Goal: Task Accomplishment & Management: Use online tool/utility

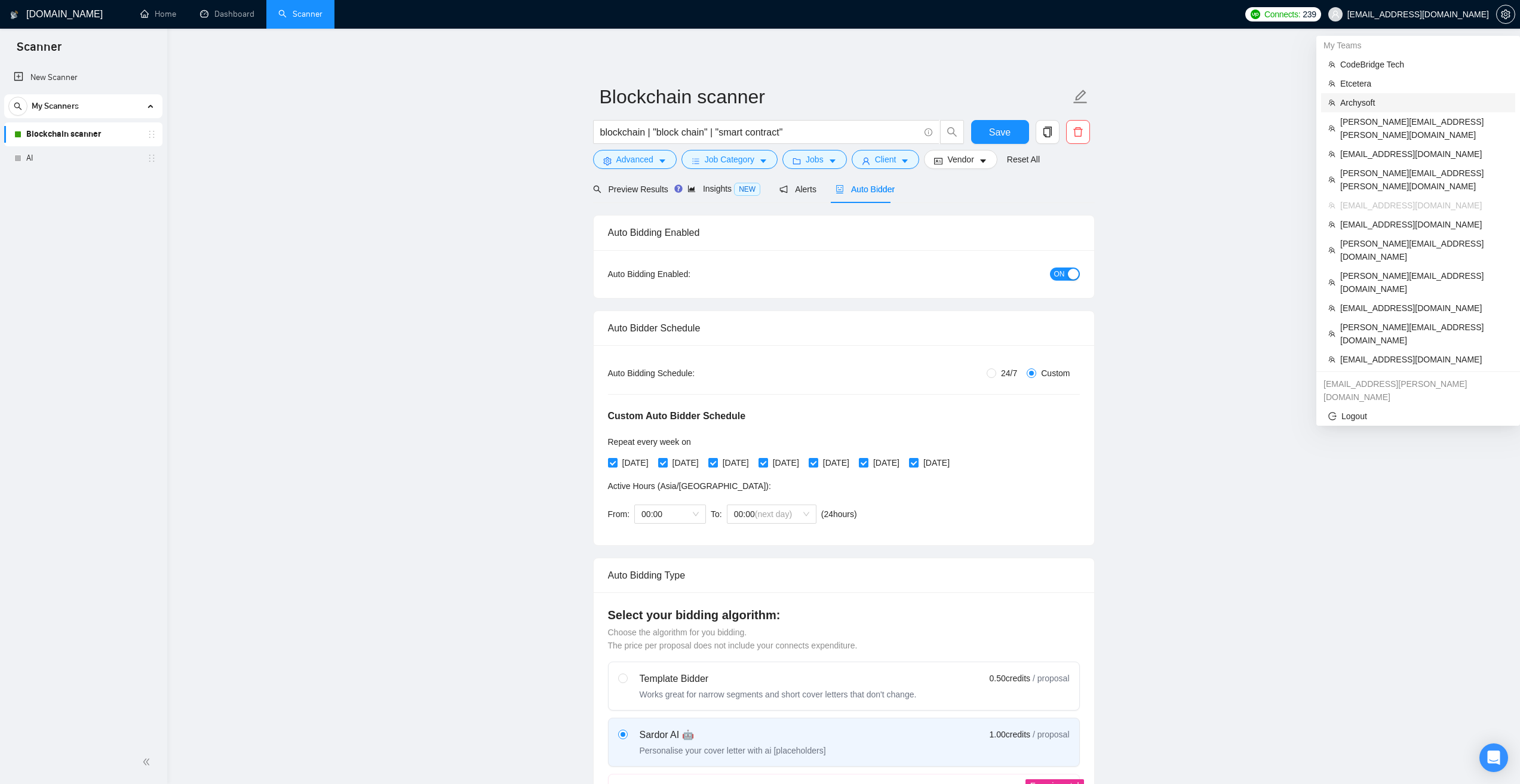
click at [1387, 101] on span "Archysoft" at bounding box center [1425, 102] width 168 height 13
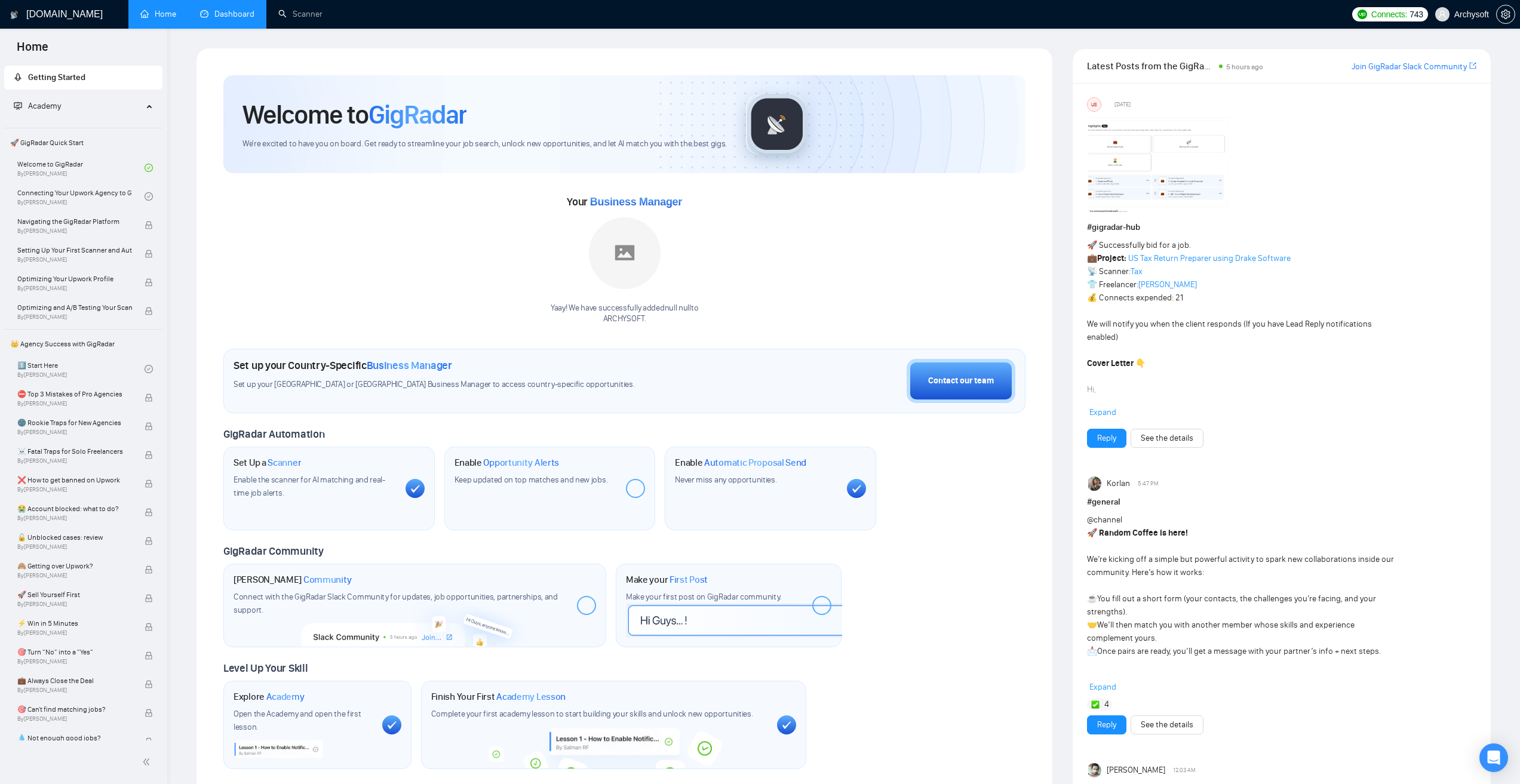
click at [227, 18] on link "Dashboard" at bounding box center [227, 14] width 54 height 10
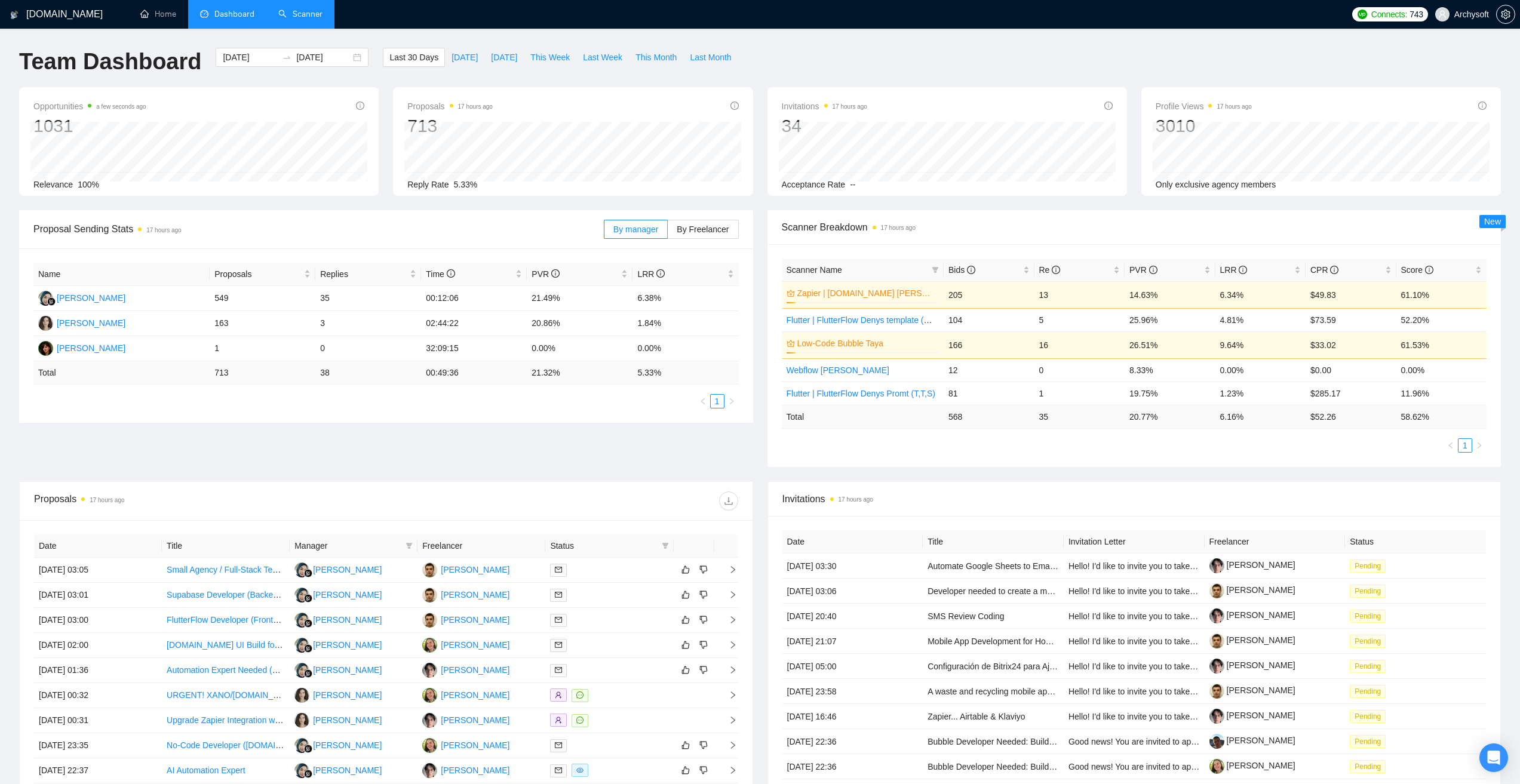
click at [316, 18] on link "Scanner" at bounding box center [300, 14] width 44 height 10
